Goal: Task Accomplishment & Management: Complete application form

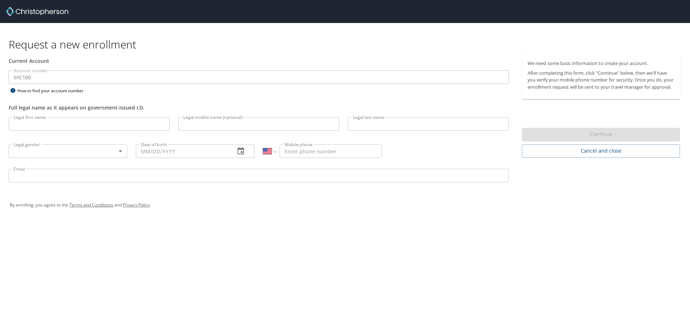
select select "US"
click at [82, 128] on input "Legal first name" at bounding box center [89, 124] width 161 height 14
type input "[PERSON_NAME]"
click at [256, 127] on input "Legal middle name (optional)" at bounding box center [258, 124] width 161 height 14
type input "[PERSON_NAME]"
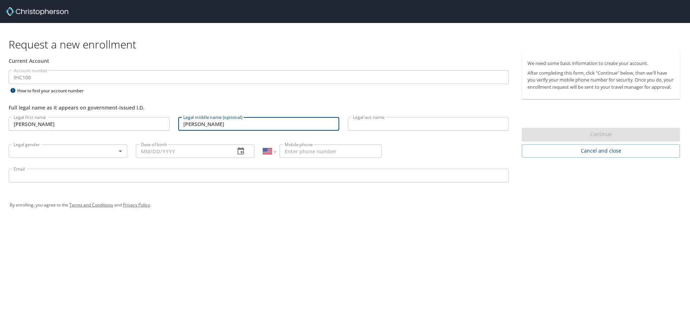
click at [361, 121] on input "Legal last name" at bounding box center [428, 124] width 161 height 14
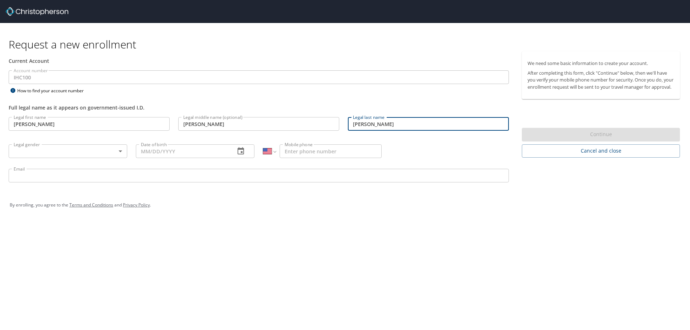
type input "[PERSON_NAME]"
click at [40, 152] on body "Request a new enrollment Current Account Account number IHC100 Account number H…" at bounding box center [345, 165] width 690 height 330
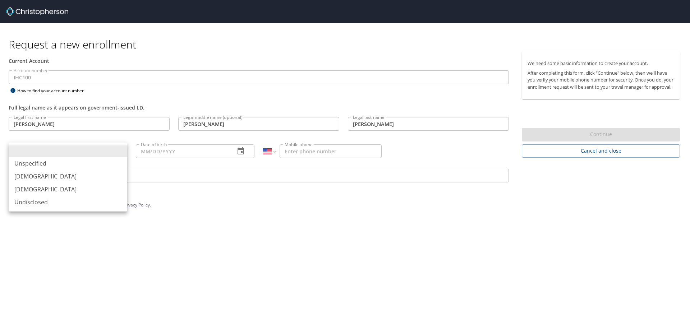
click at [20, 175] on li "[DEMOGRAPHIC_DATA]" at bounding box center [68, 176] width 119 height 13
type input "[DEMOGRAPHIC_DATA]"
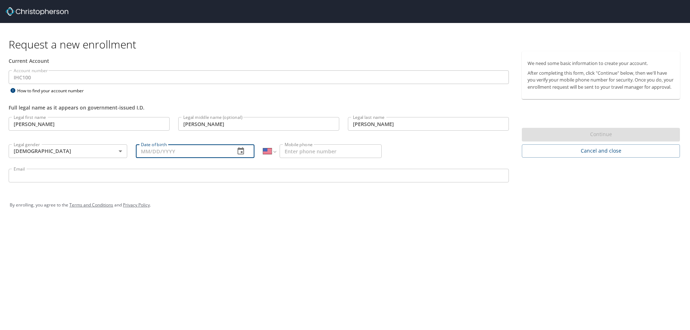
click at [206, 154] on input "Date of birth" at bounding box center [182, 151] width 93 height 14
type input "[DATE]"
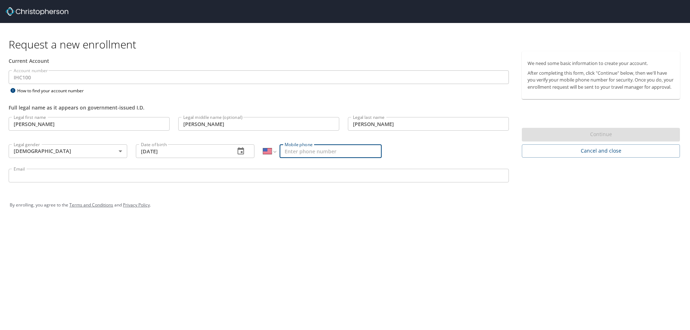
click at [293, 149] on input "Mobile phone" at bounding box center [331, 151] width 102 height 14
type input "[PHONE_NUMBER]"
click at [280, 178] on input "Email" at bounding box center [259, 176] width 500 height 14
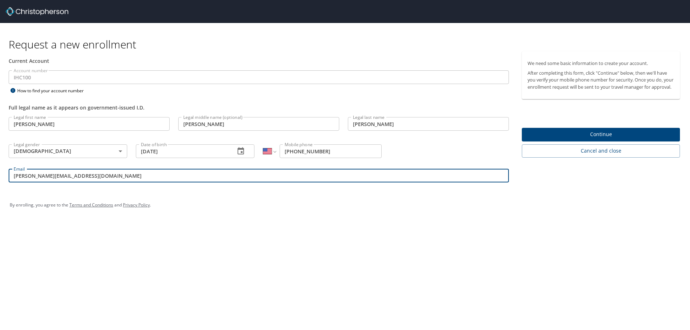
type input "[PERSON_NAME][EMAIL_ADDRESS][DOMAIN_NAME]"
click at [537, 139] on span "Continue" at bounding box center [601, 134] width 147 height 9
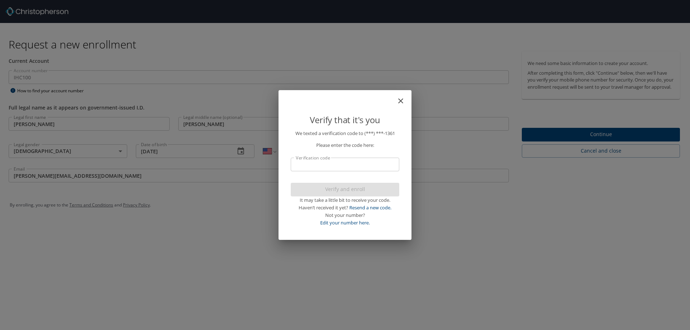
click at [356, 171] on input "Verification code" at bounding box center [345, 165] width 109 height 14
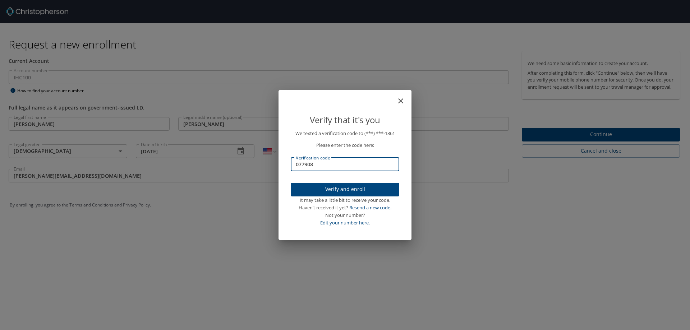
type input "077908"
click at [330, 189] on span "Verify and enroll" at bounding box center [344, 189] width 97 height 9
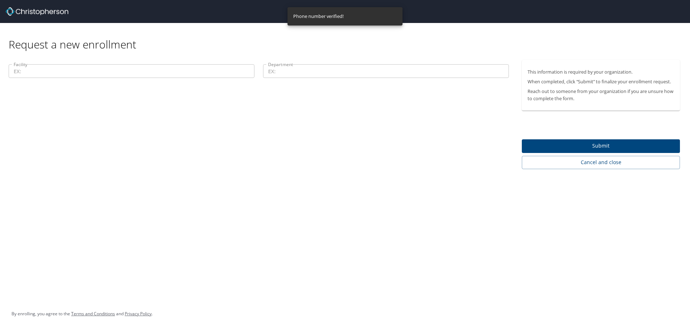
click at [191, 66] on input "Facility" at bounding box center [132, 71] width 246 height 14
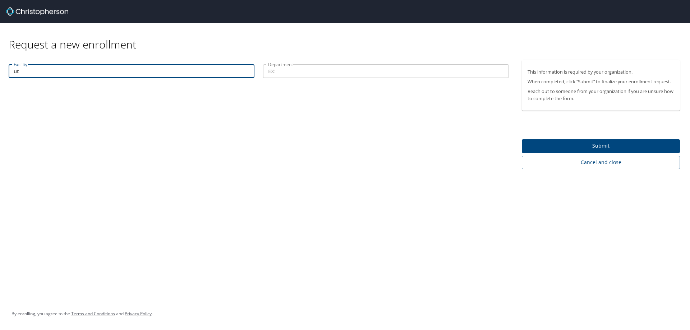
type input "u"
type input "[US_STATE][GEOGRAPHIC_DATA]"
click at [282, 68] on input "Department" at bounding box center [386, 71] width 246 height 14
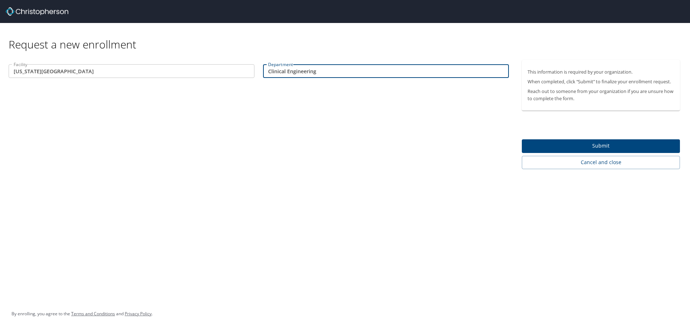
type input "Clinical Engineering"
click at [592, 144] on span "Submit" at bounding box center [601, 146] width 147 height 9
